Goal: Find contact information: Find contact information

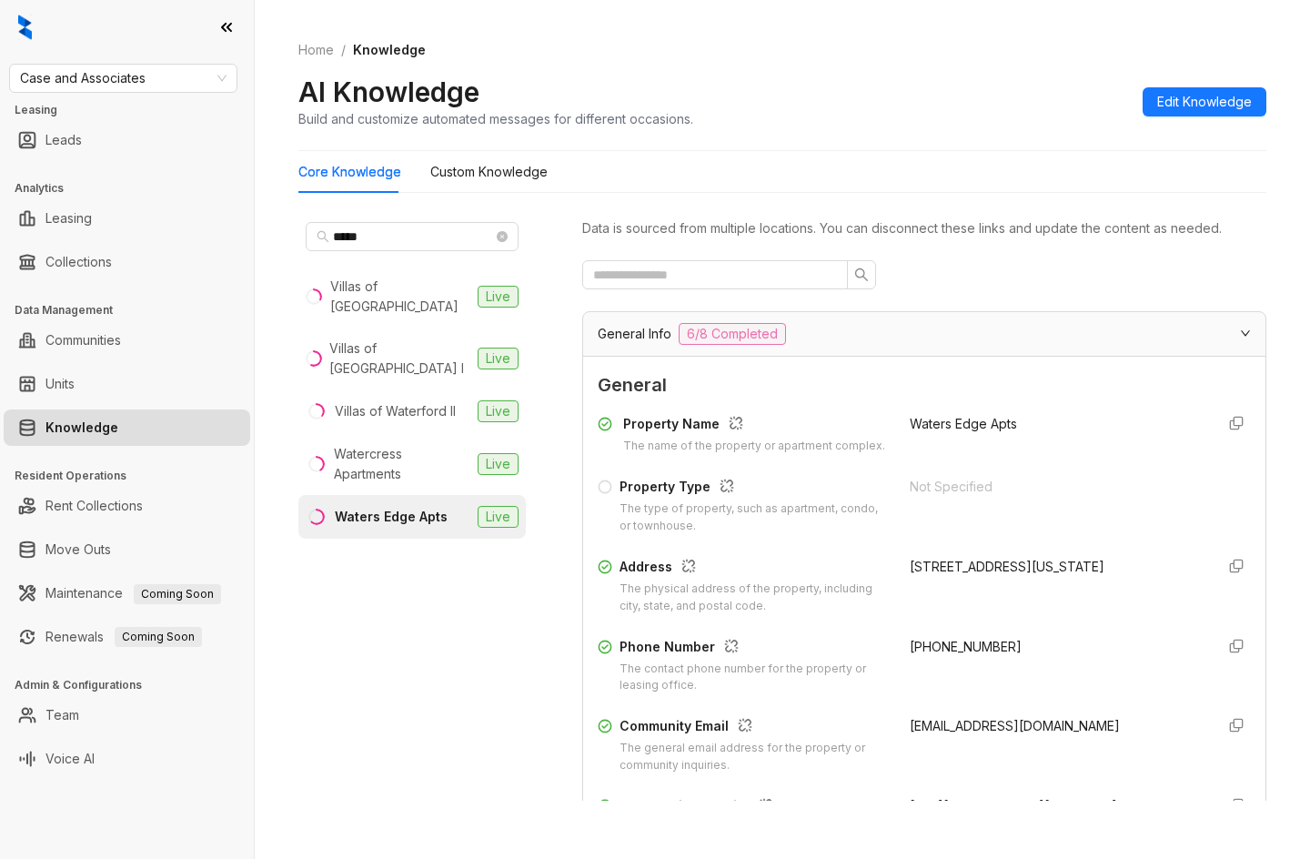
click at [107, 52] on div at bounding box center [127, 27] width 254 height 55
click at [124, 73] on span "Case and Associates" at bounding box center [123, 78] width 207 height 27
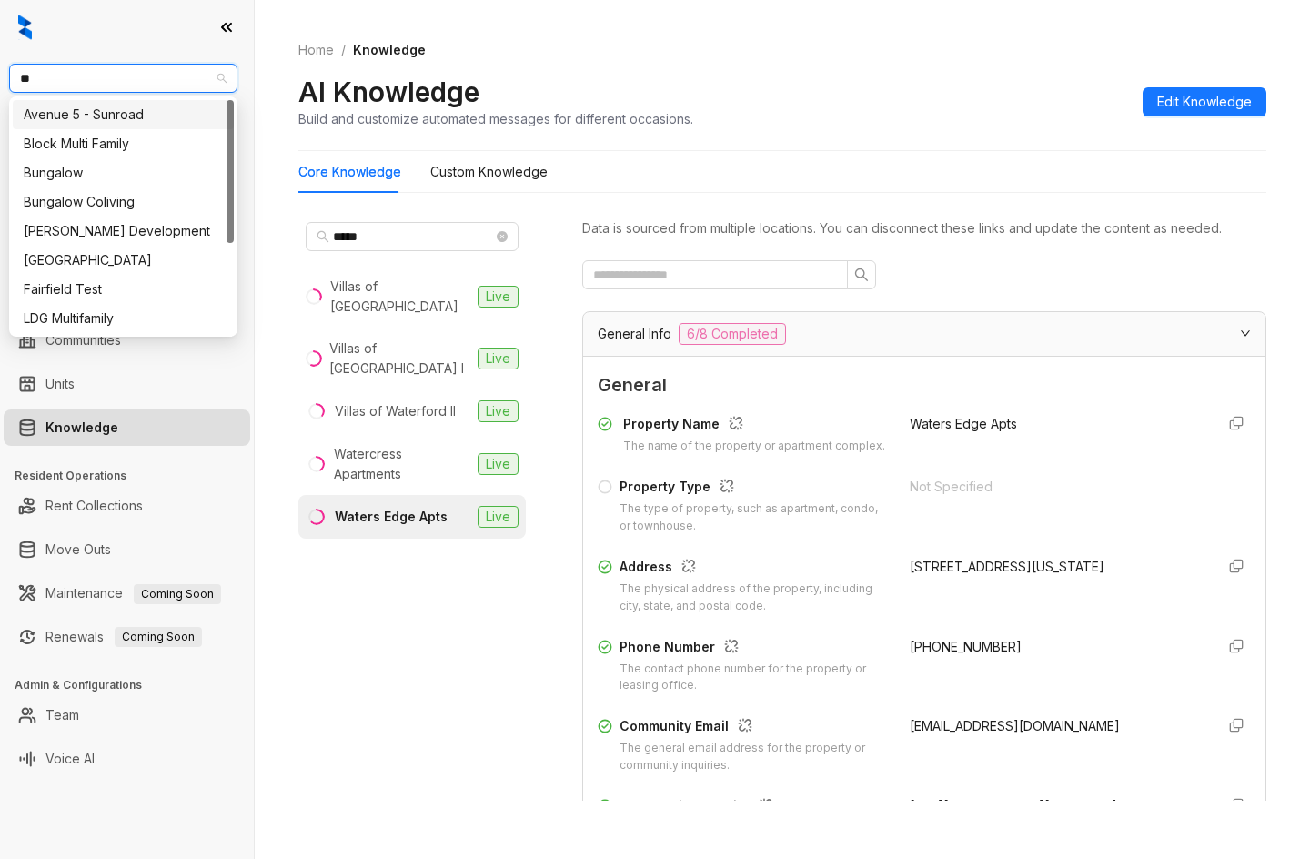
type input "***"
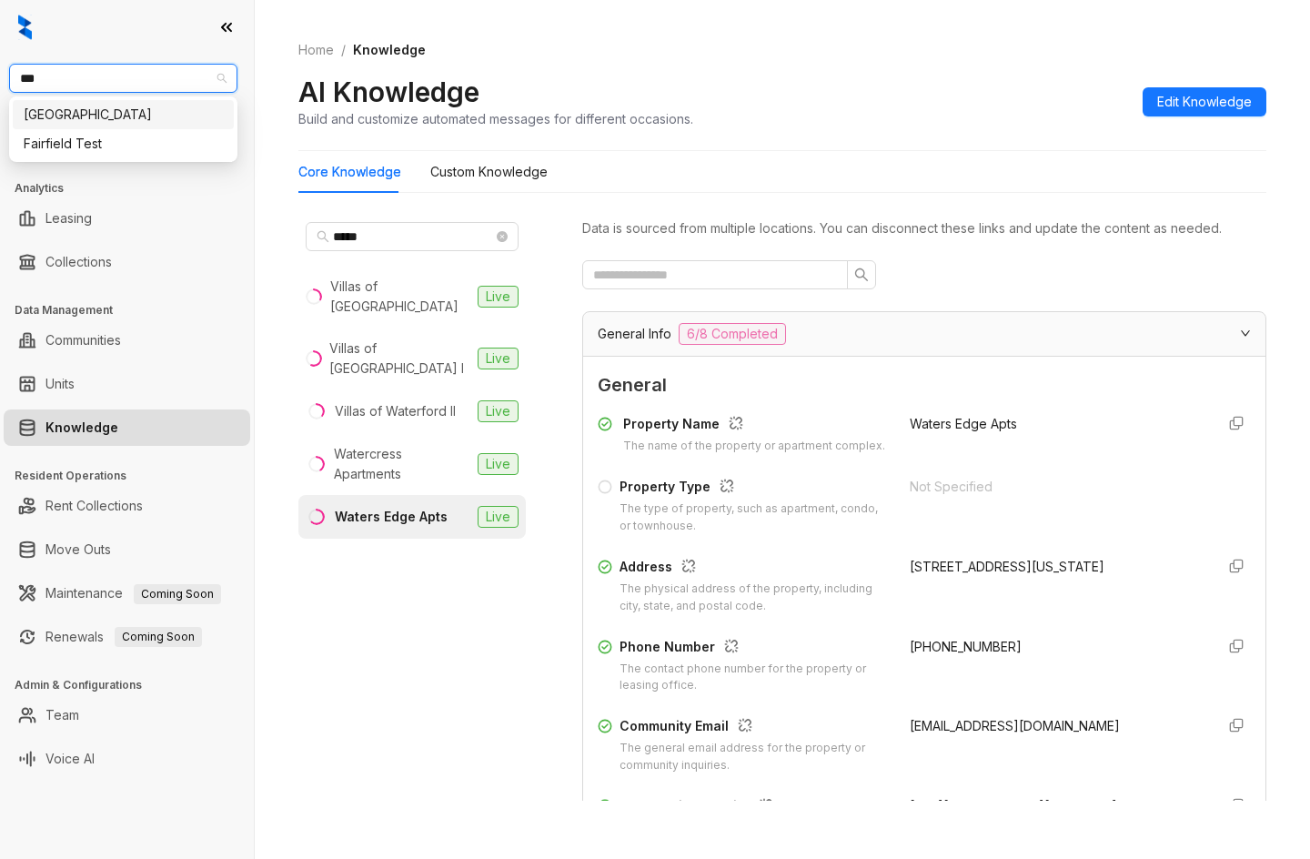
drag, startPoint x: 55, startPoint y: 142, endPoint x: 48, endPoint y: 107, distance: 35.2
click at [48, 107] on div "Fairfield Fairfield Test" at bounding box center [123, 129] width 221 height 58
click at [48, 107] on div "Fairfield" at bounding box center [123, 115] width 199 height 20
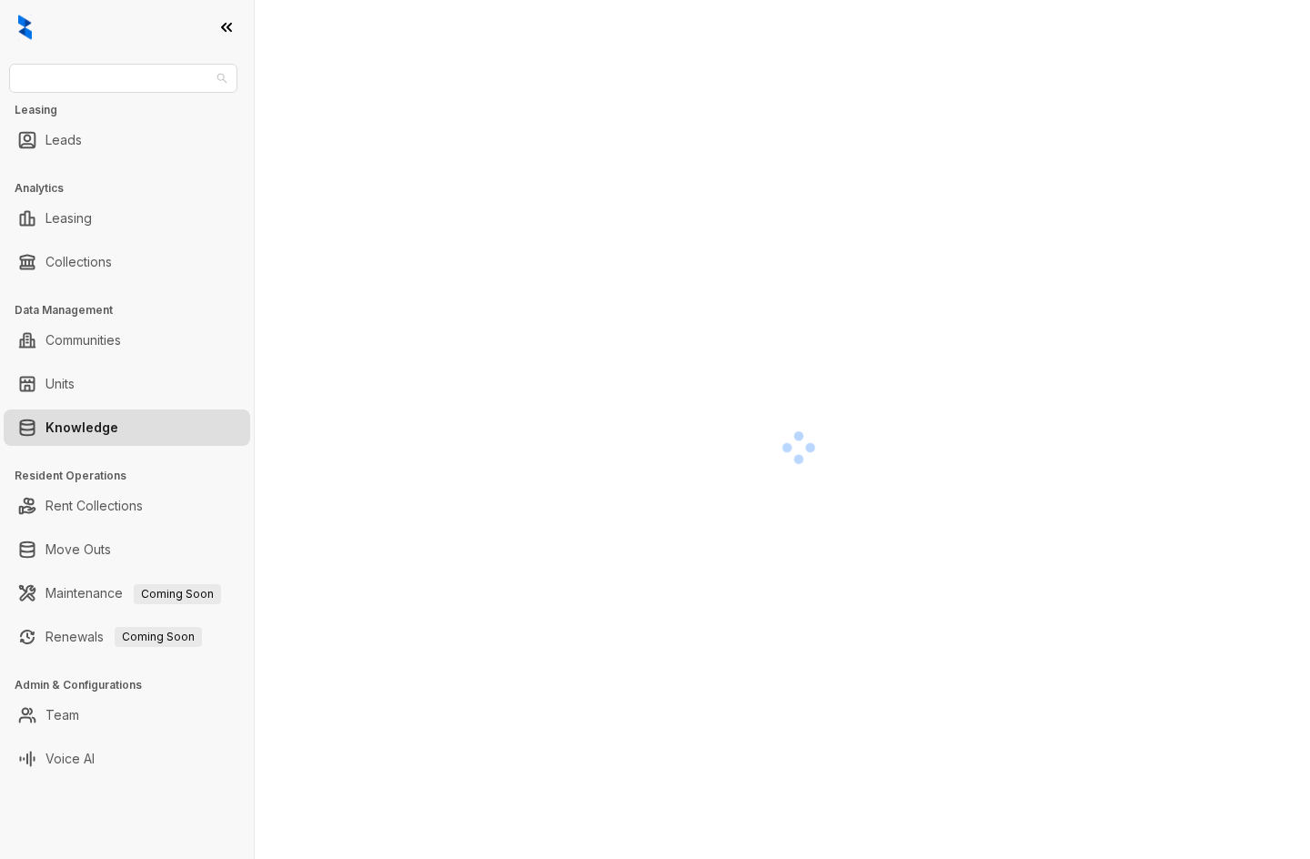
drag, startPoint x: 106, startPoint y: 77, endPoint x: -105, endPoint y: 116, distance: 214.5
click at [0, 116] on html "Fairfield Leasing Leads Analytics Leasing Collections Data Management Communiti…" at bounding box center [655, 429] width 1310 height 859
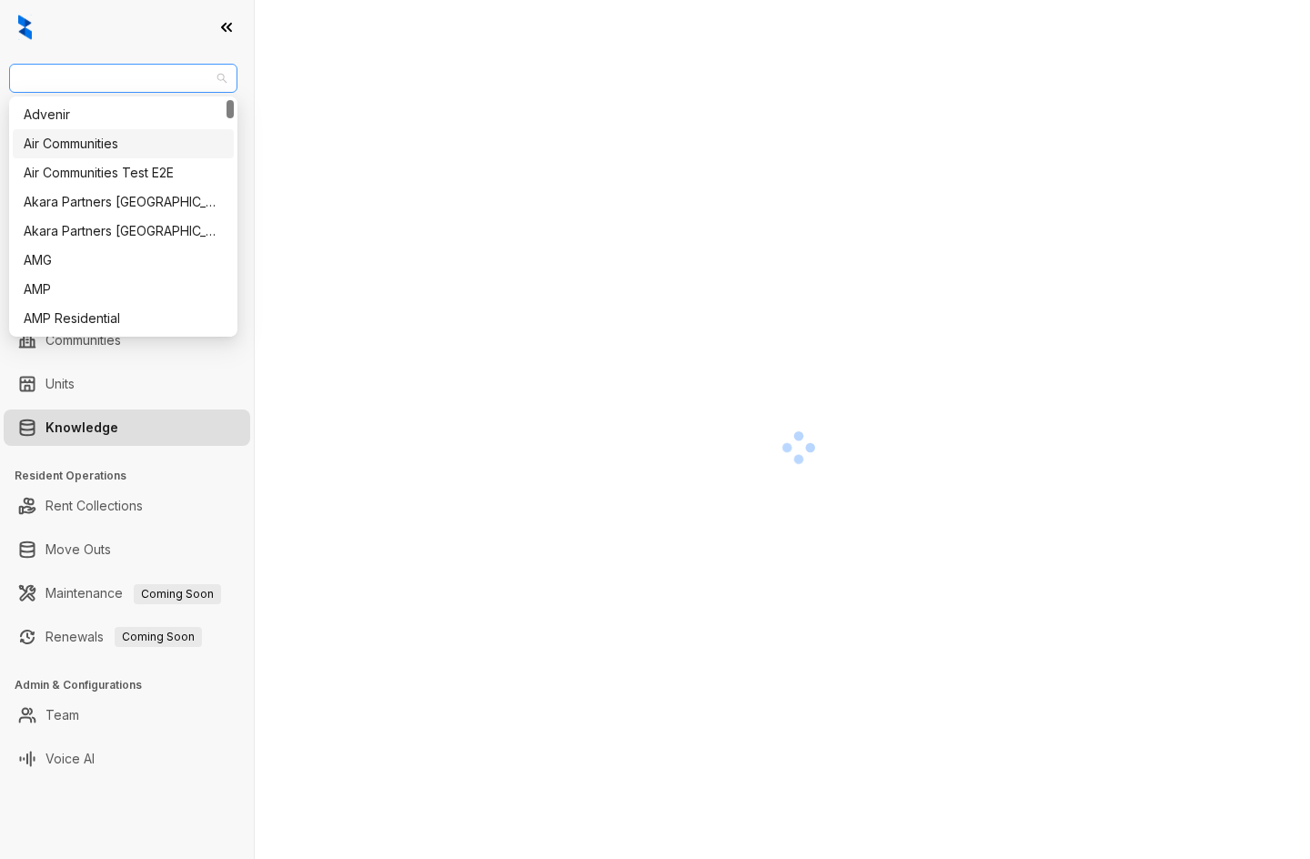
click at [78, 88] on span "[GEOGRAPHIC_DATA]" at bounding box center [123, 78] width 207 height 27
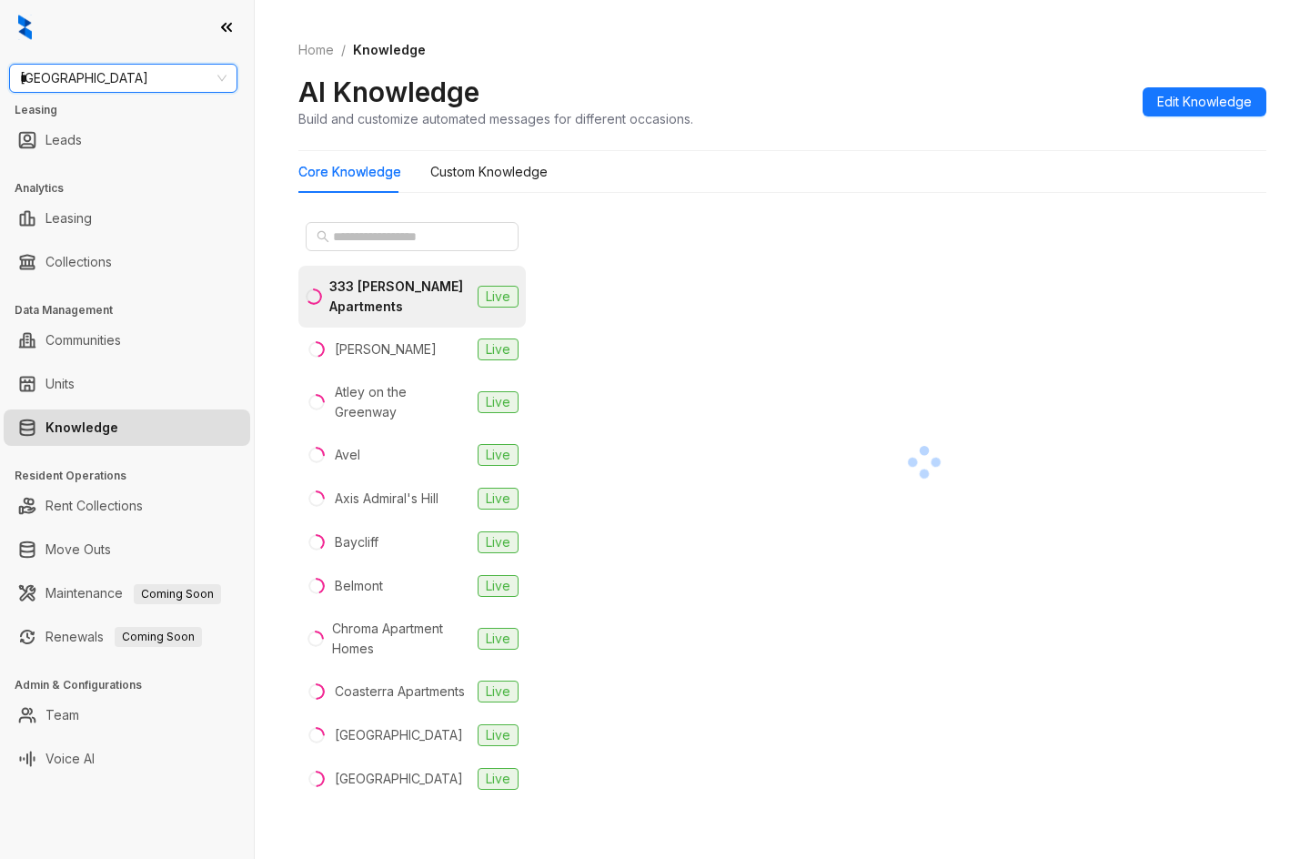
type input "**"
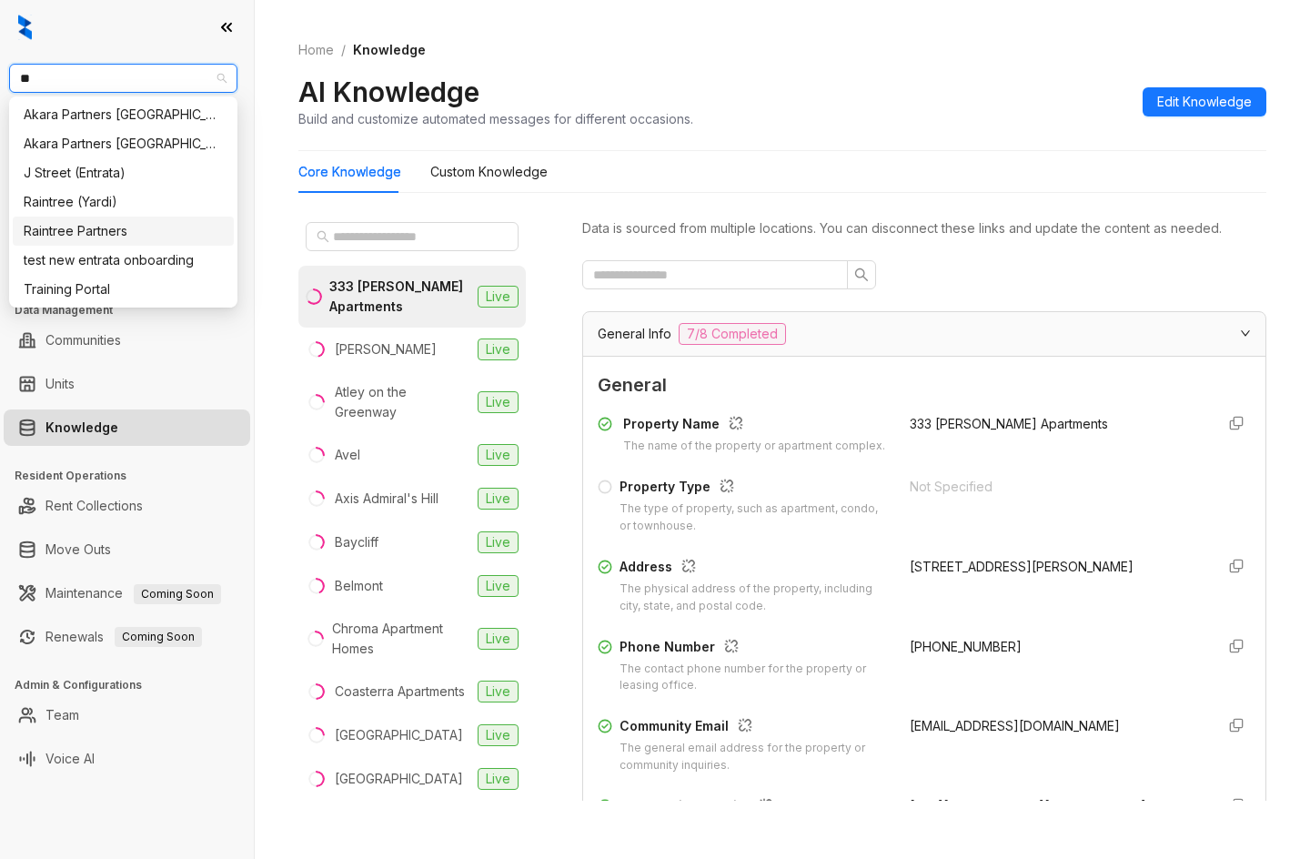
click at [100, 221] on div "Raintree Partners" at bounding box center [123, 231] width 221 height 29
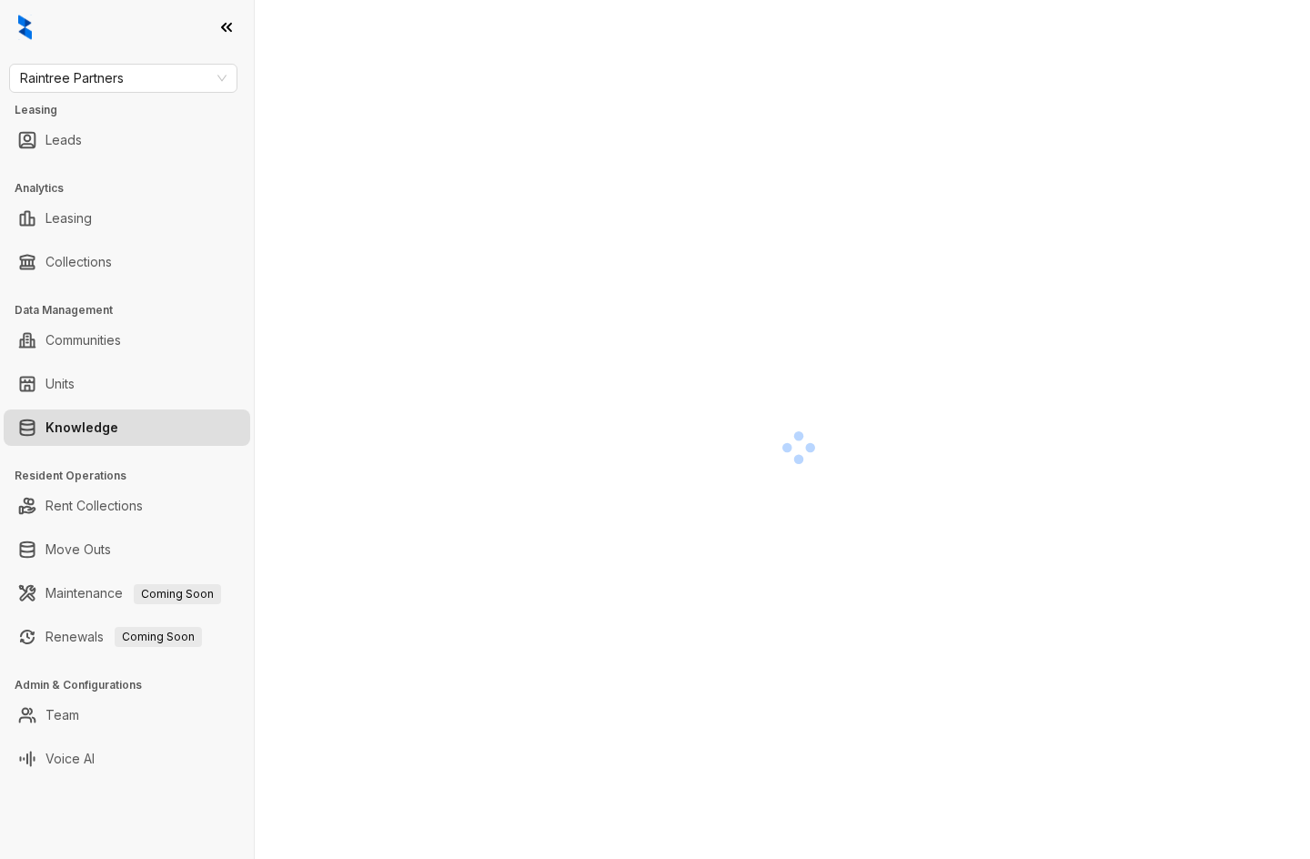
click at [369, 242] on div at bounding box center [798, 447] width 1001 height 859
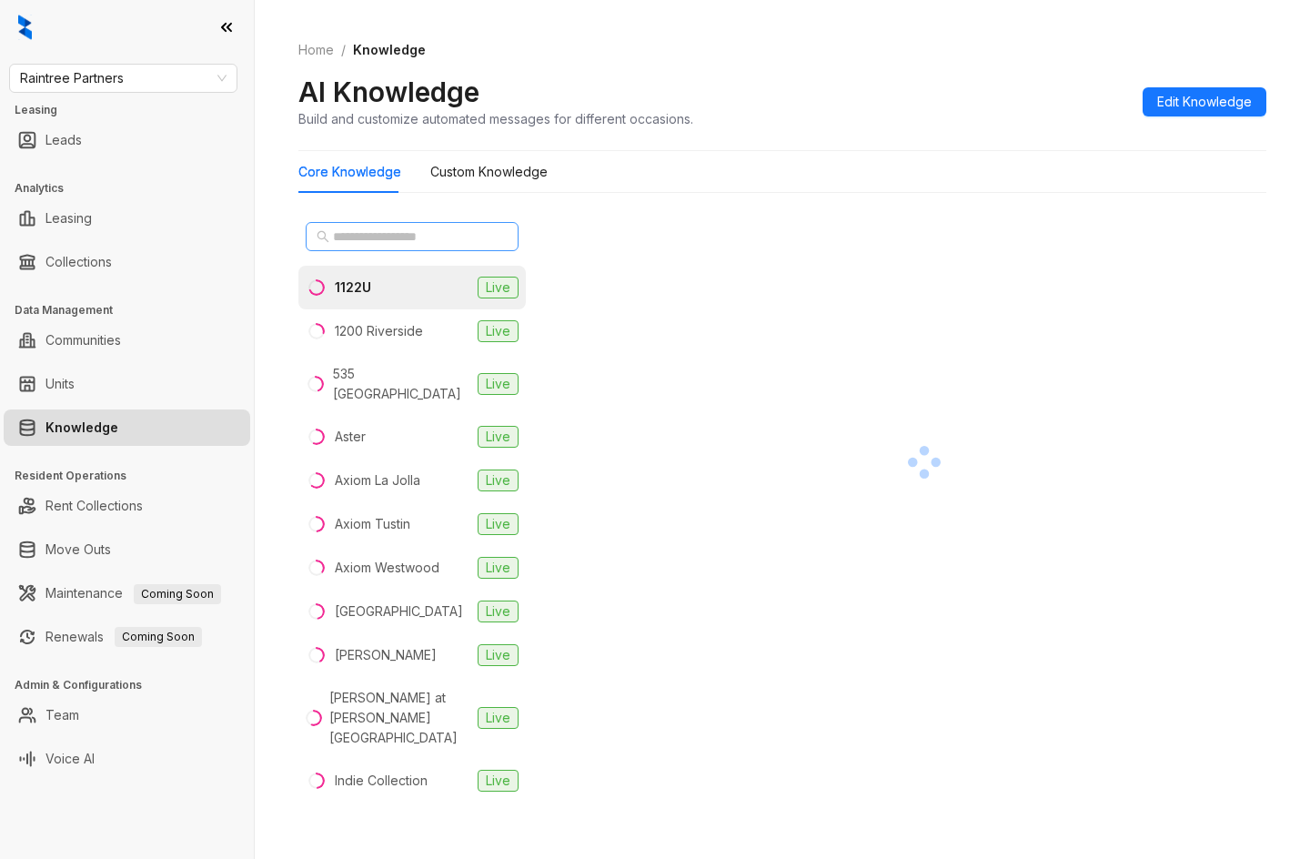
click at [378, 248] on span at bounding box center [412, 236] width 213 height 29
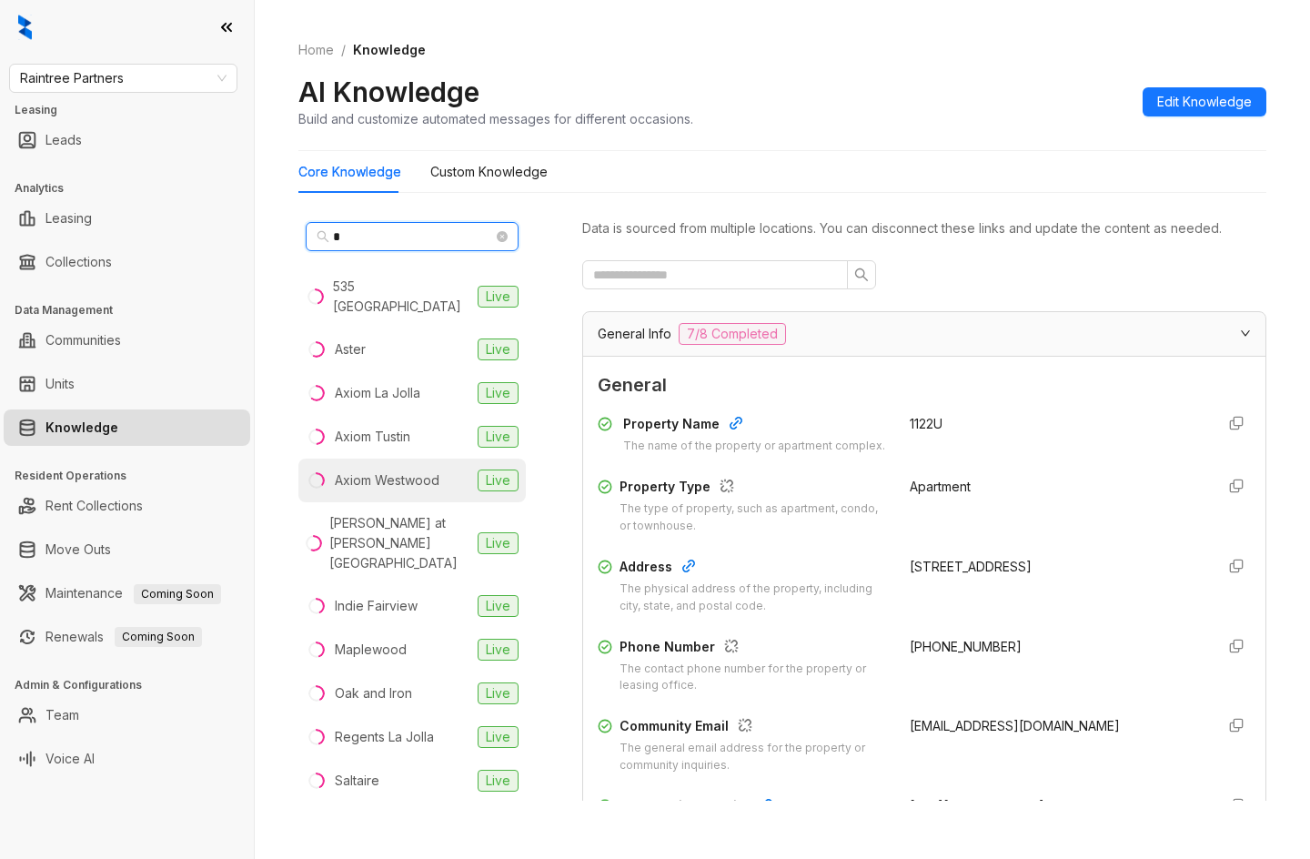
type input "*"
click at [399, 471] on div "Axiom Westwood" at bounding box center [387, 480] width 105 height 20
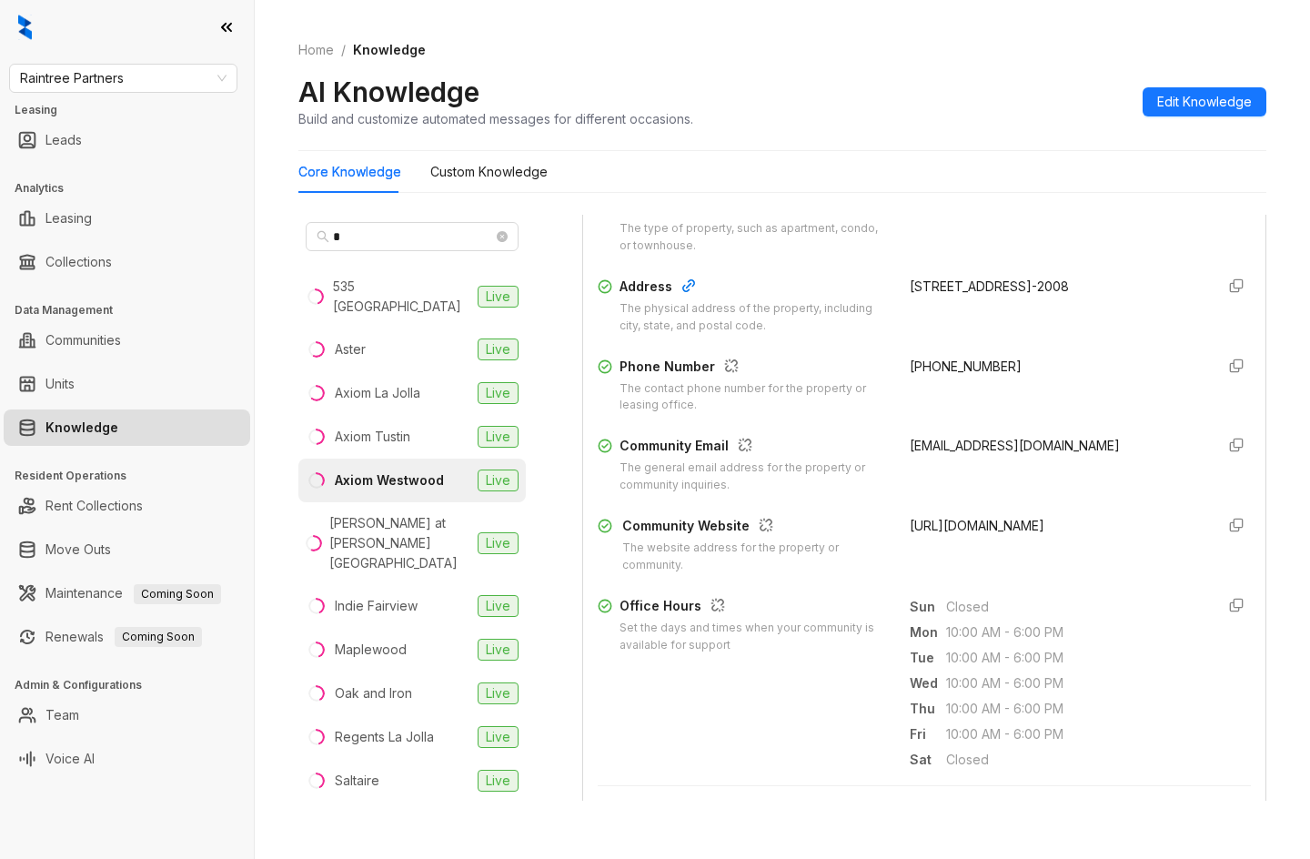
scroll to position [273, 0]
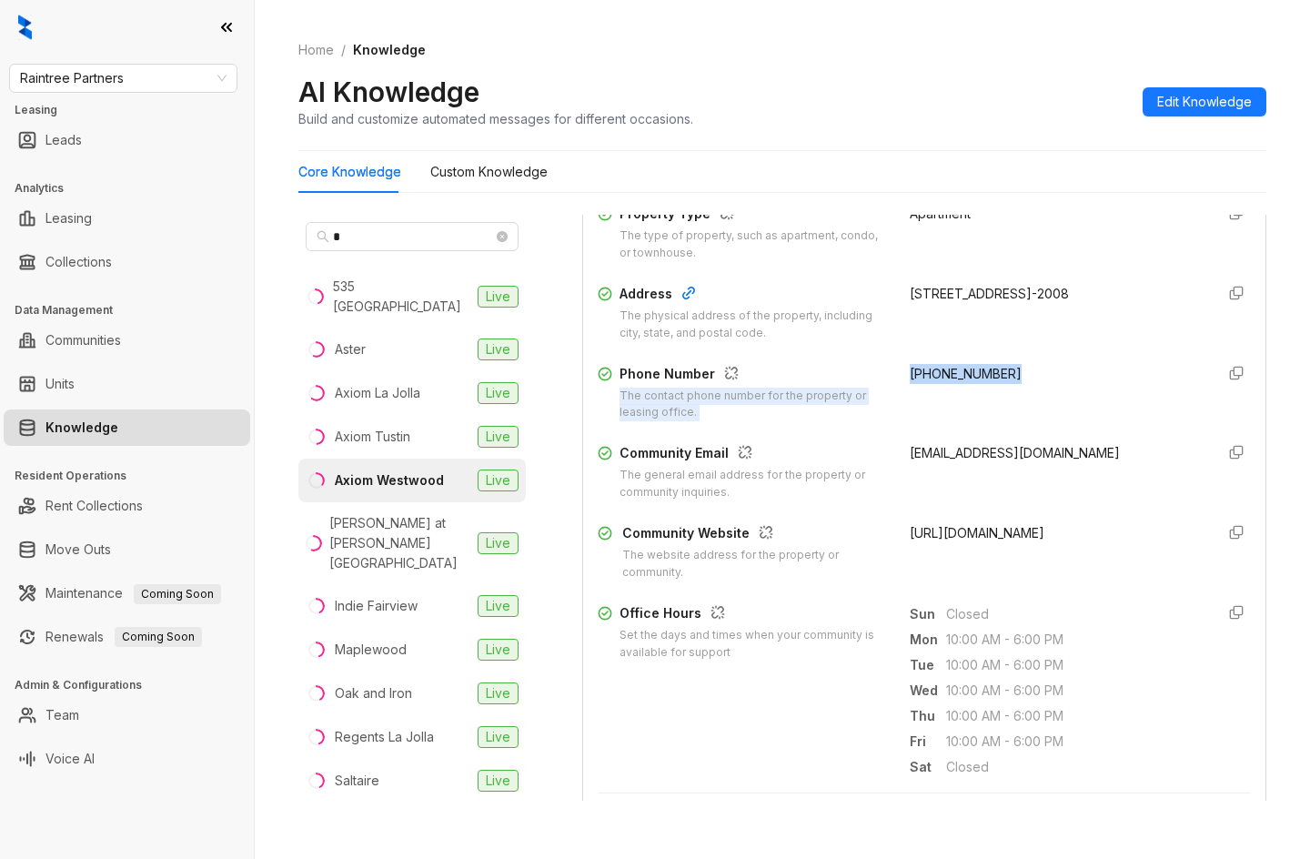
drag, startPoint x: 884, startPoint y: 399, endPoint x: 1060, endPoint y: 369, distance: 178.9
click at [1060, 369] on div "Property Name The name of the property or apartment complex. Axiom Westwood Pro…" at bounding box center [924, 361] width 653 height 454
click at [956, 381] on span "(310) 208-6735" at bounding box center [966, 373] width 112 height 15
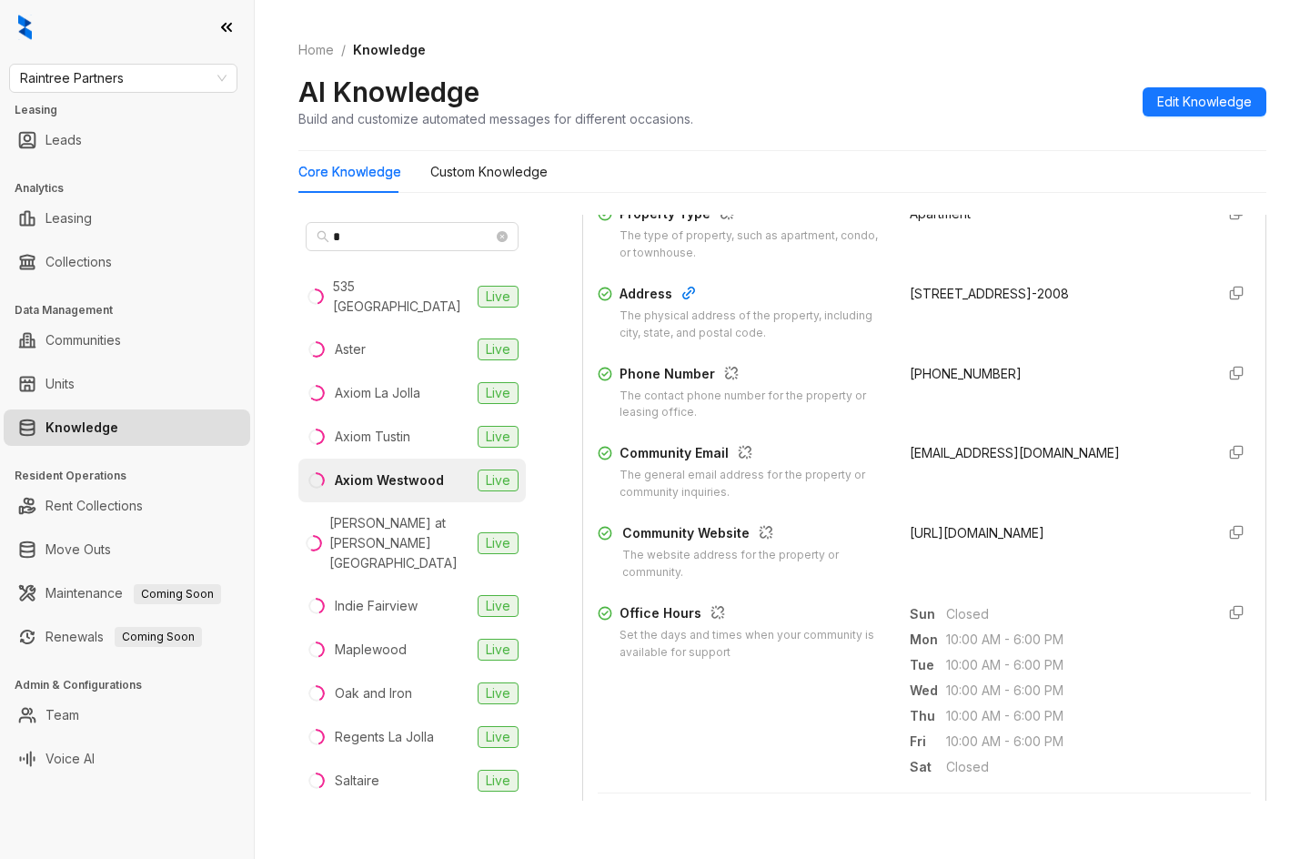
click at [37, 62] on div "Raintree Partners Leasing Leads Analytics Leasing Collections Data Management C…" at bounding box center [127, 429] width 254 height 859
click at [40, 86] on span "Raintree Partners" at bounding box center [123, 78] width 207 height 27
type input "****"
click at [41, 115] on div "Fairfield" at bounding box center [123, 115] width 199 height 20
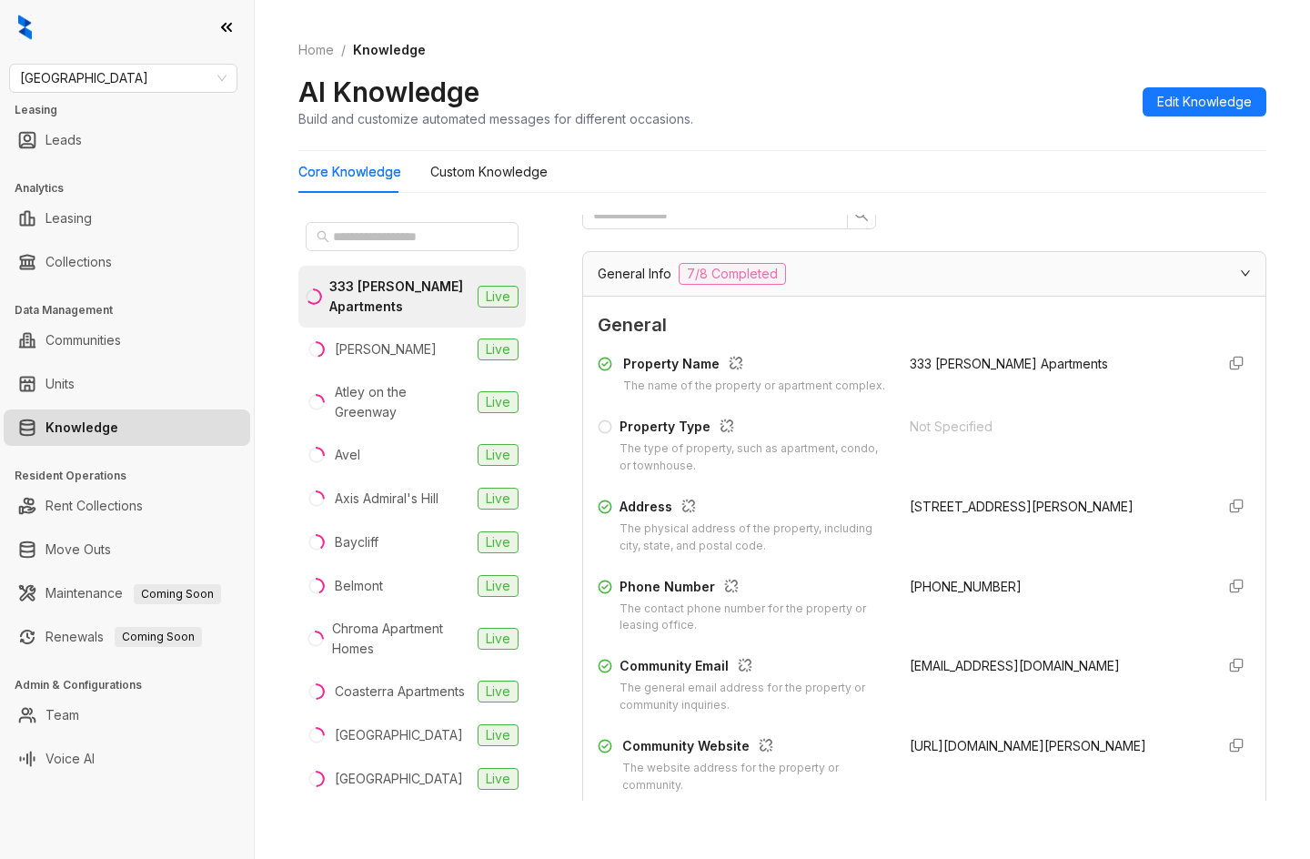
scroll to position [91, 0]
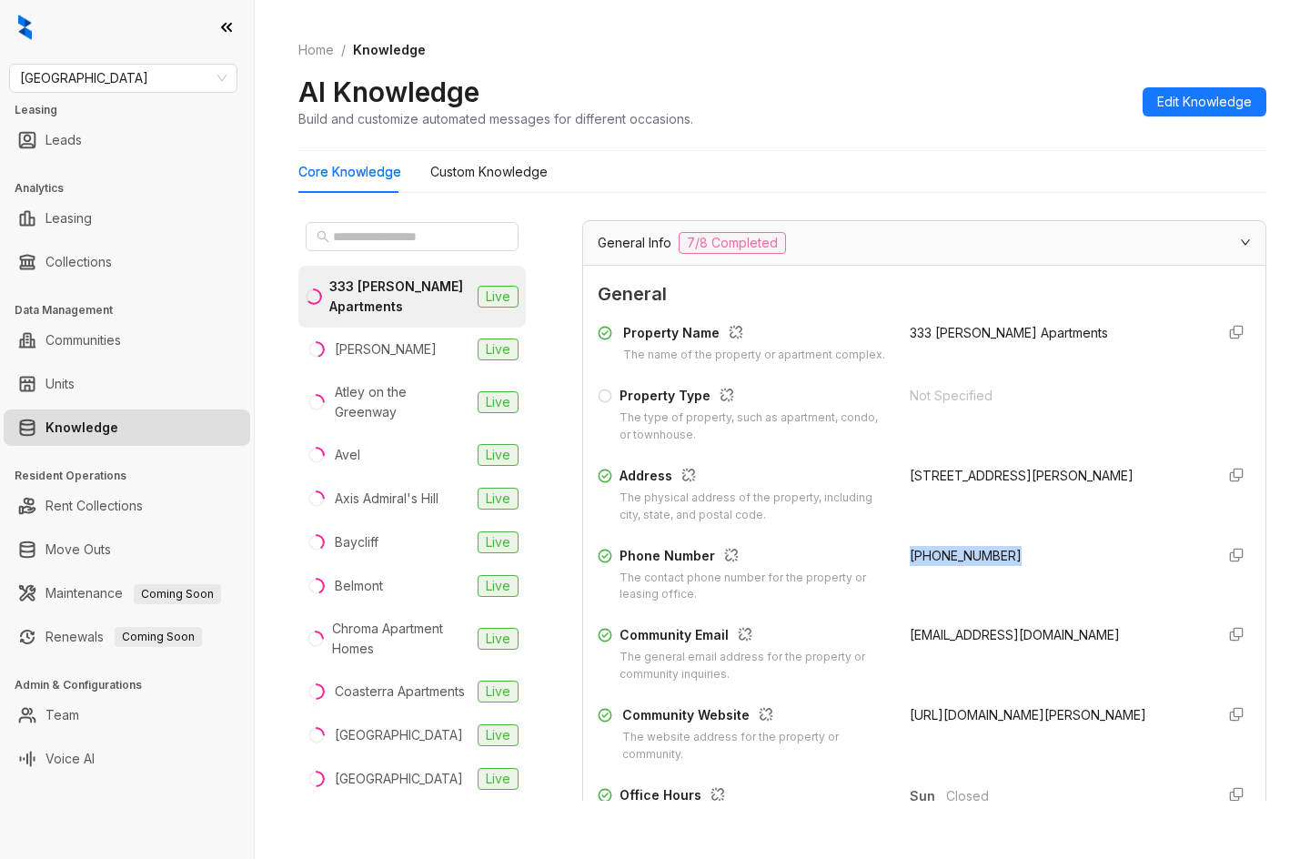
drag, startPoint x: 887, startPoint y: 575, endPoint x: 998, endPoint y: 560, distance: 112.1
click at [998, 561] on div "Property Name The name of the property or apartment complex. 333 Ellington Apar…" at bounding box center [924, 543] width 653 height 454
copy span "(240) 284-9939"
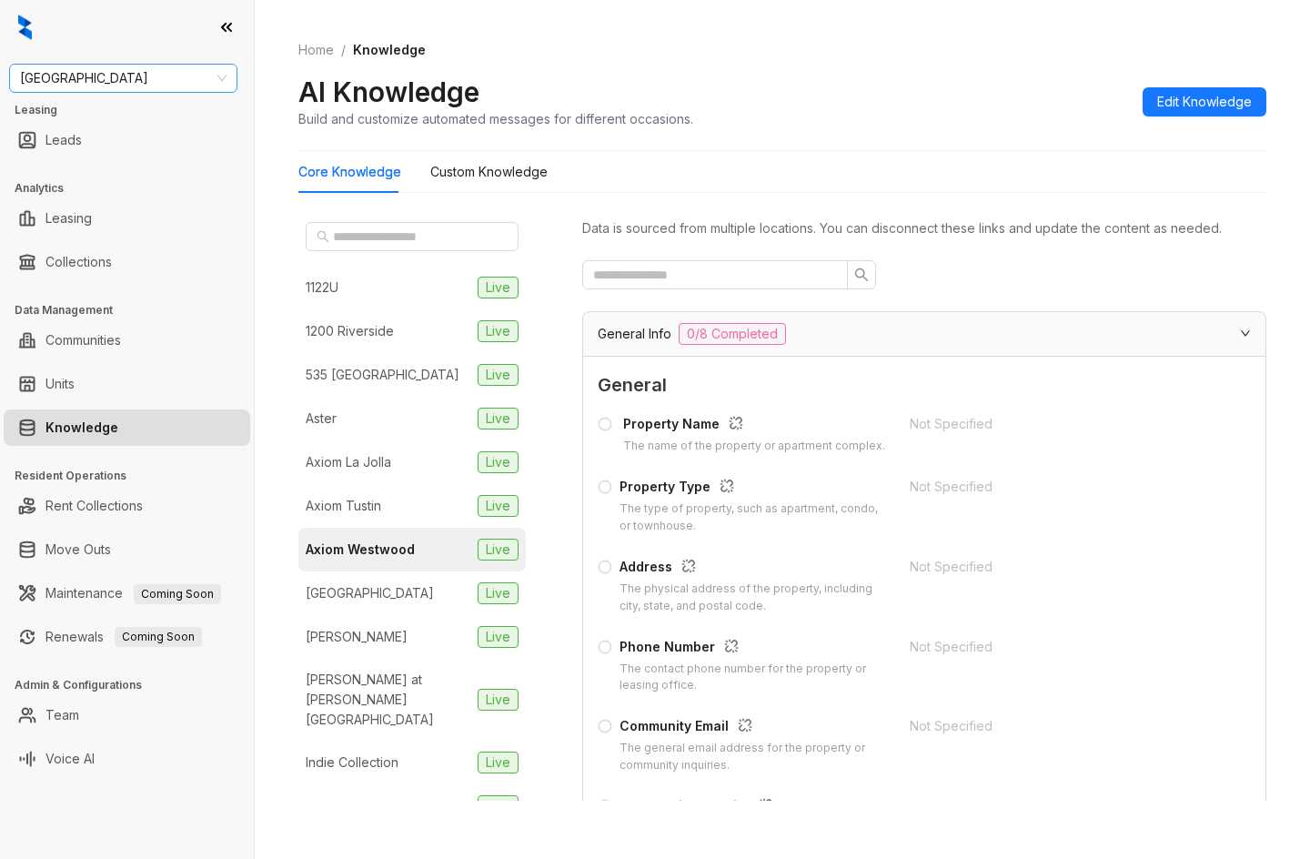
click at [108, 75] on span "[GEOGRAPHIC_DATA]" at bounding box center [123, 78] width 207 height 27
type input "****"
click at [124, 102] on div "Case and Associates" at bounding box center [123, 114] width 221 height 29
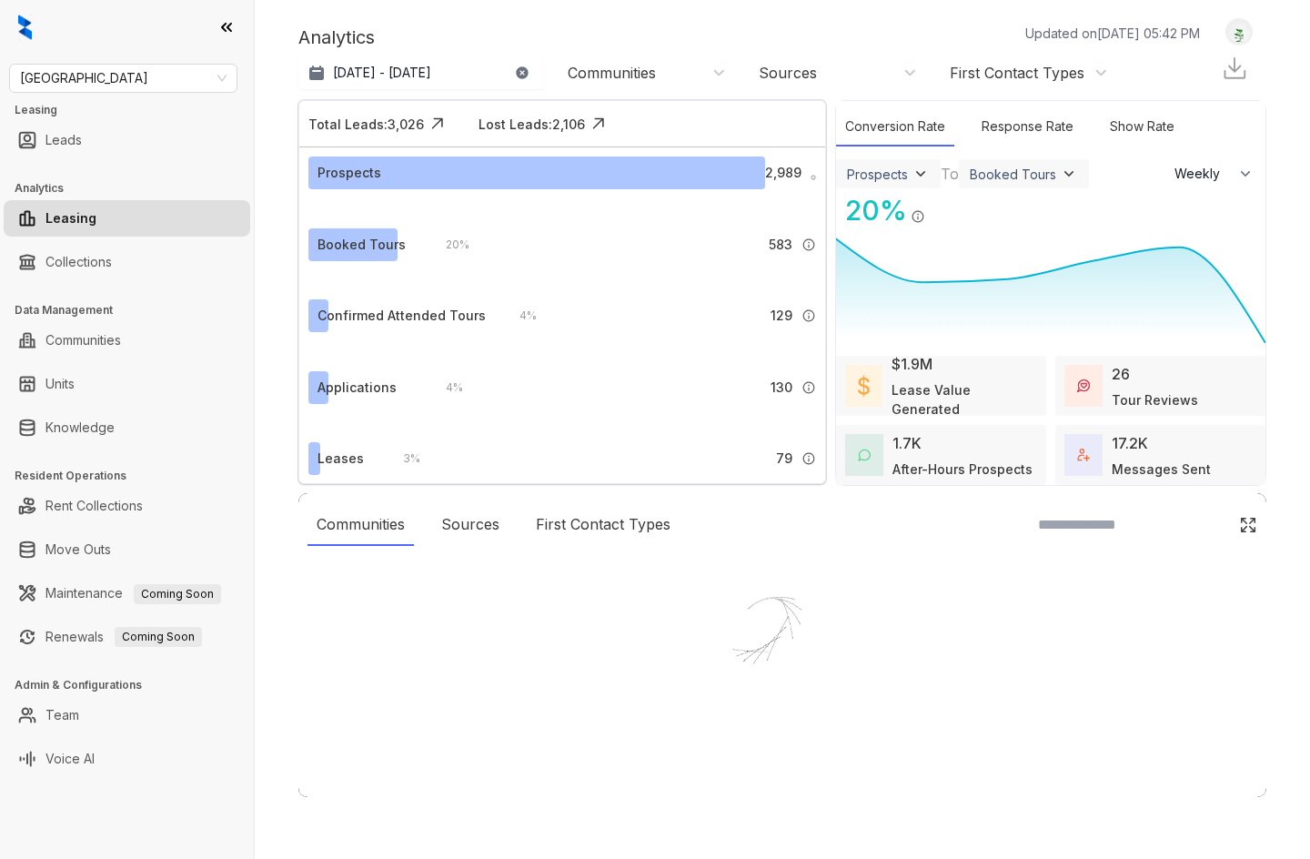
select select "******"
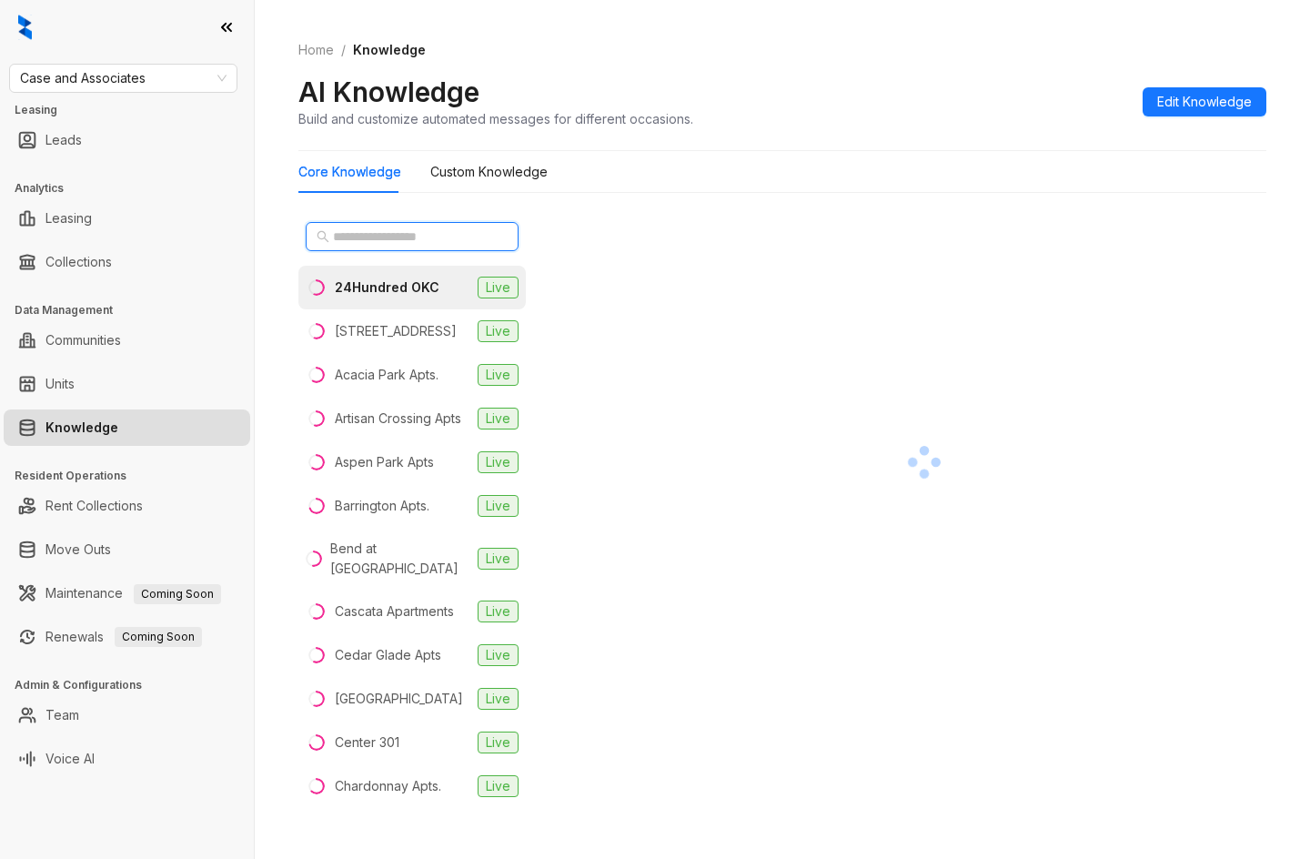
click at [445, 237] on input "text" at bounding box center [413, 237] width 160 height 20
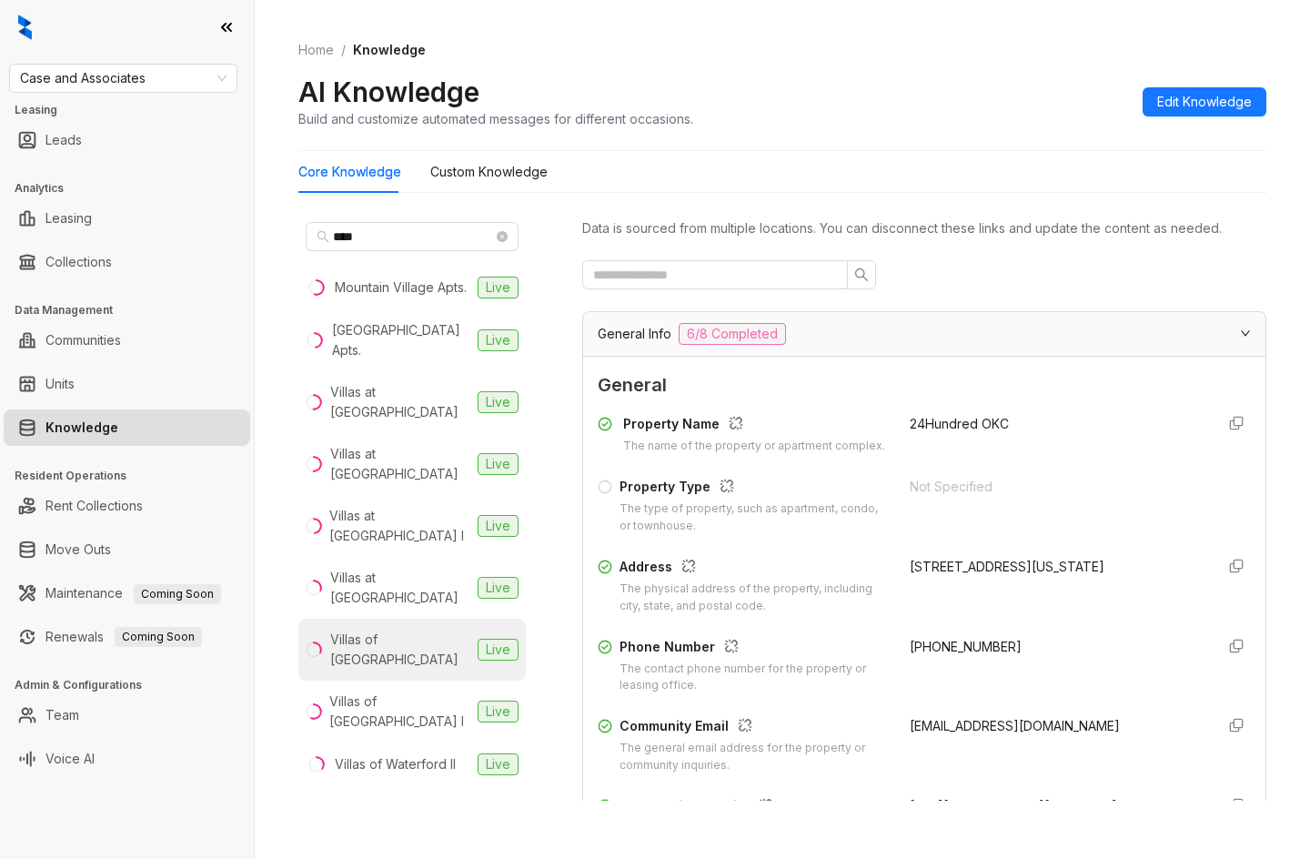
click at [412, 630] on div "Villas of [GEOGRAPHIC_DATA]" at bounding box center [400, 650] width 140 height 40
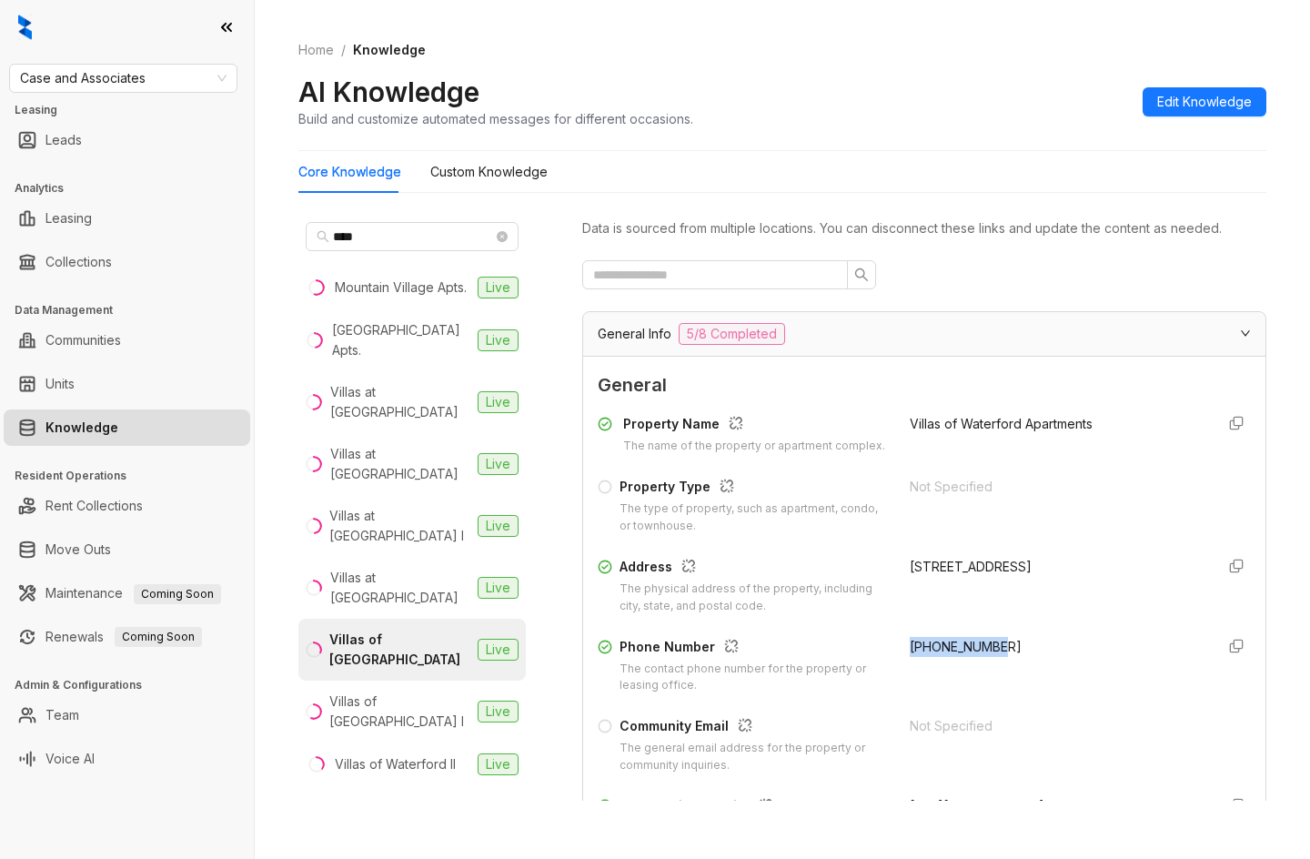
drag, startPoint x: 896, startPoint y: 667, endPoint x: 998, endPoint y: 661, distance: 102.1
click at [998, 661] on div "Phone Number The contact phone number for the property or leasing office. [PHON…" at bounding box center [924, 666] width 653 height 58
copy span "[PHONE_NUMBER]"
drag, startPoint x: 384, startPoint y: 235, endPoint x: 258, endPoint y: 235, distance: 126.5
click at [258, 235] on div "Home / Knowledge AI Knowledge Build and customize automated messages for differ…" at bounding box center [783, 429] width 1056 height 859
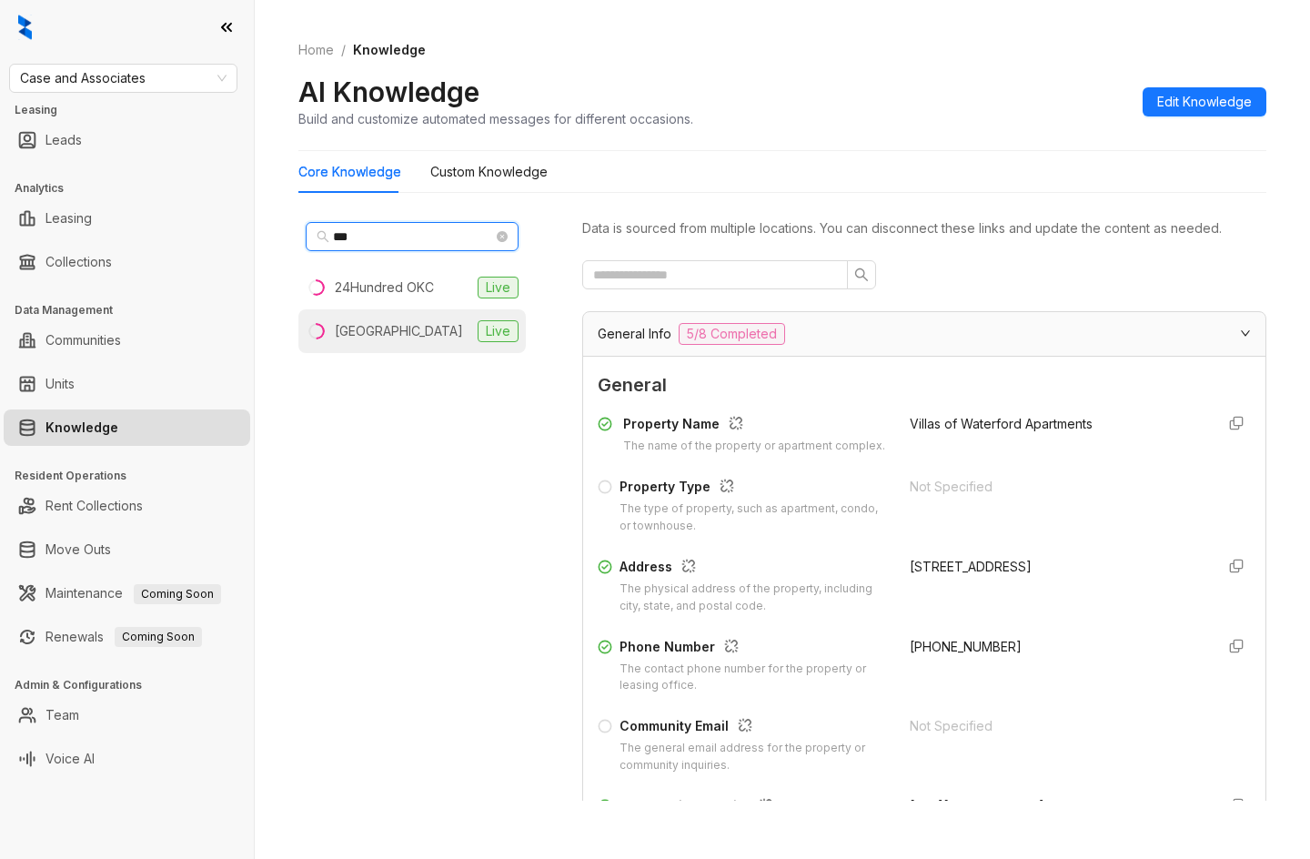
type input "***"
click at [383, 324] on div "[GEOGRAPHIC_DATA]" at bounding box center [399, 331] width 128 height 20
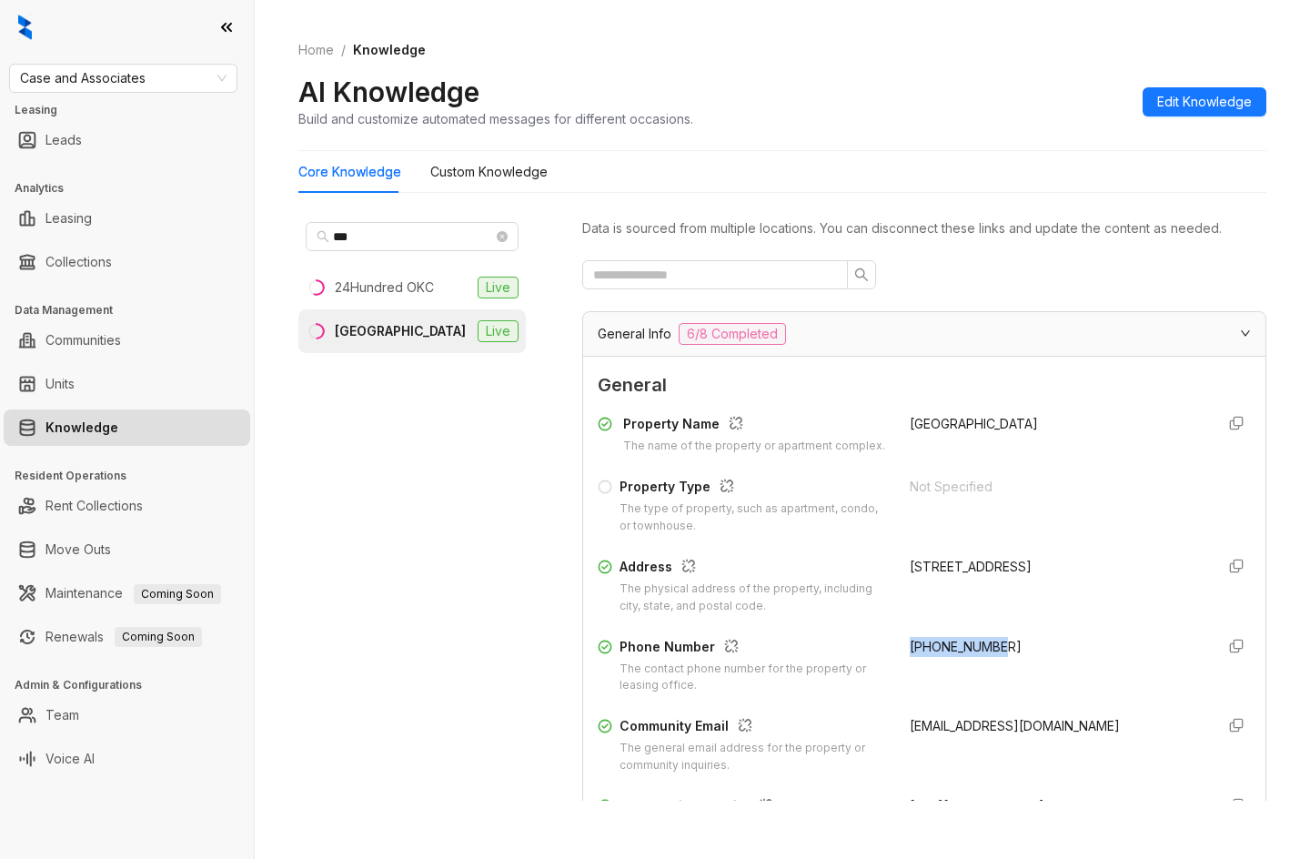
drag, startPoint x: 887, startPoint y: 652, endPoint x: 993, endPoint y: 654, distance: 105.6
click at [993, 654] on div "Property Name The name of the property or apartment complex. [GEOGRAPHIC_DATA] …" at bounding box center [924, 634] width 653 height 454
copy span "[PHONE_NUMBER]"
